Goal: Transaction & Acquisition: Download file/media

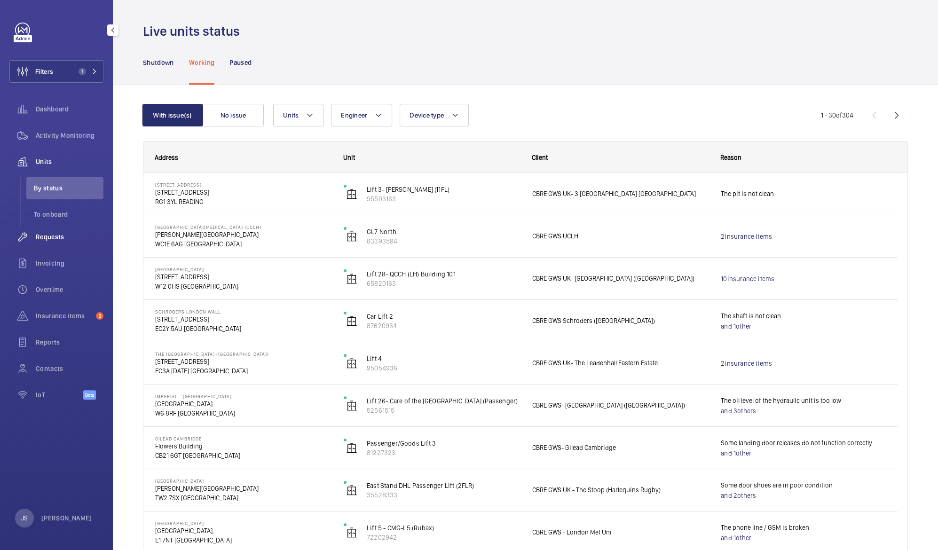
click at [46, 241] on span "Requests" at bounding box center [70, 236] width 68 height 9
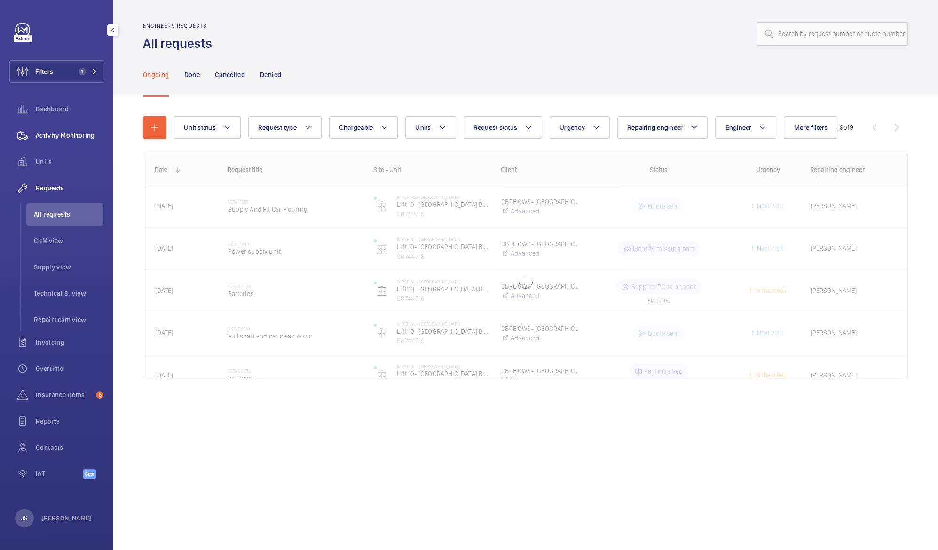
click at [45, 134] on span "Activity Monitoring" at bounding box center [70, 135] width 68 height 9
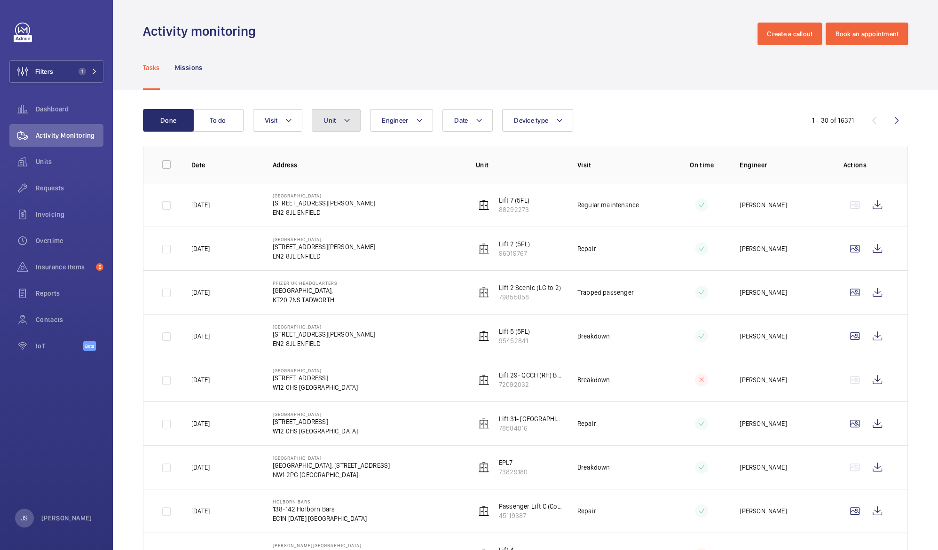
click at [350, 118] on mat-icon at bounding box center [347, 120] width 8 height 11
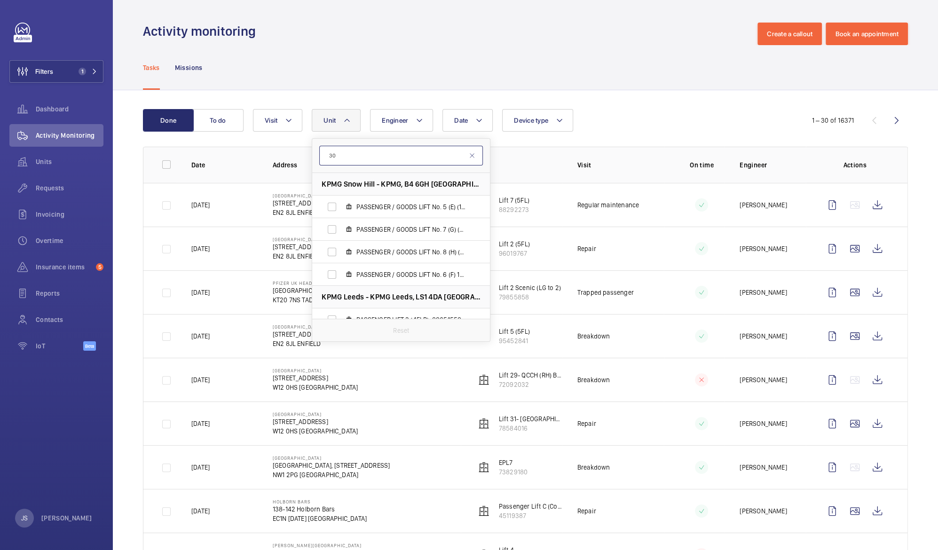
click at [438, 155] on input "30" at bounding box center [401, 156] width 164 height 20
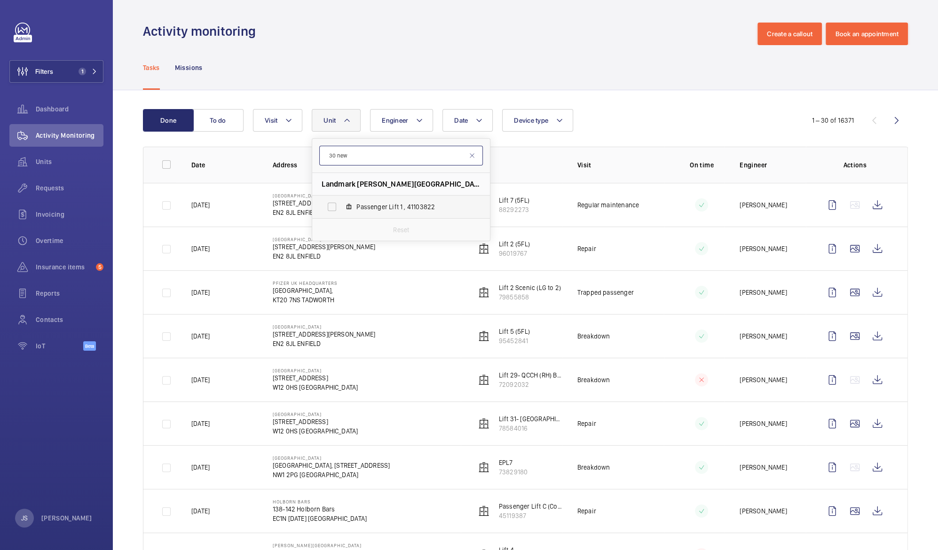
type input "30 new"
click at [385, 207] on span "Passenger Lift 1 , 41103822" at bounding box center [410, 206] width 109 height 9
click at [341, 207] on input "Passenger Lift 1 , 41103822" at bounding box center [332, 206] width 19 height 19
checkbox input "true"
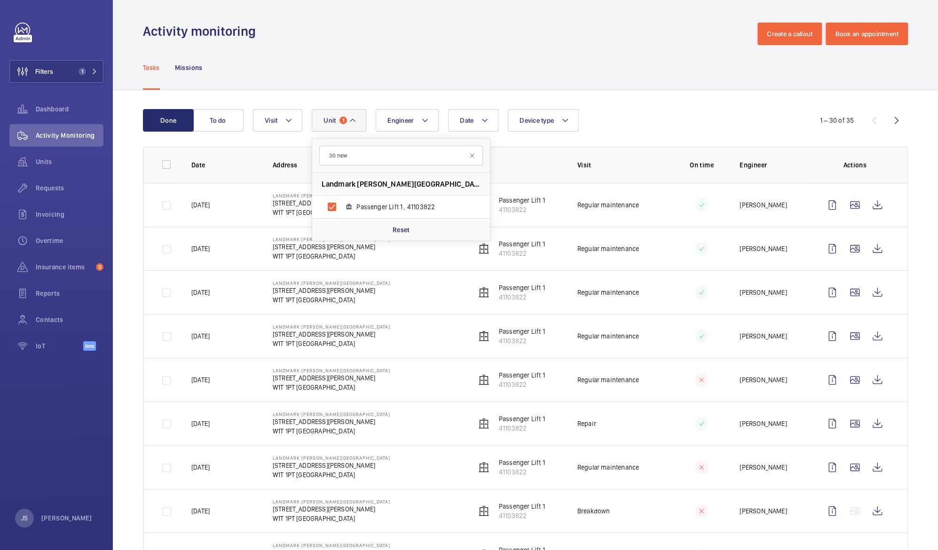
click at [384, 64] on div "Tasks Missions" at bounding box center [525, 67] width 765 height 45
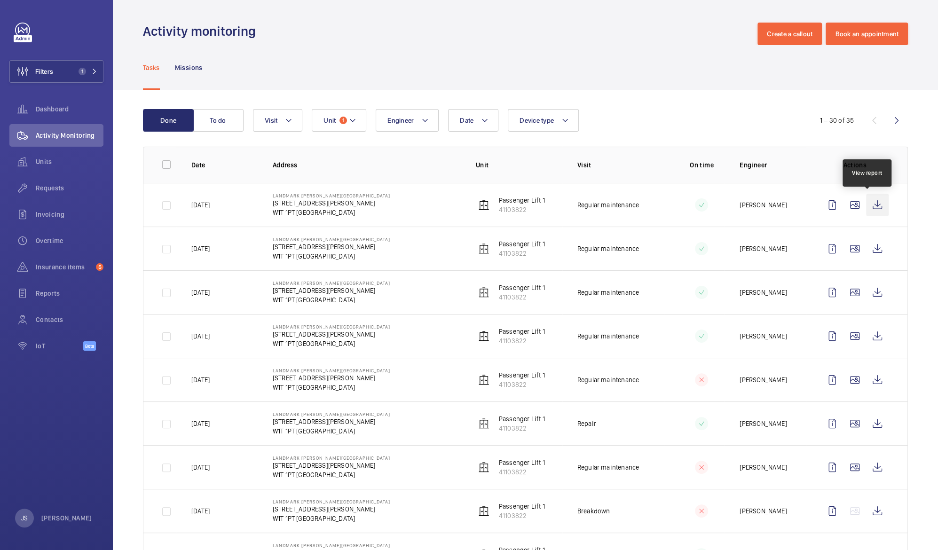
click at [866, 206] on wm-front-icon-button at bounding box center [877, 205] width 23 height 23
click at [661, 43] on div "Activity monitoring Create a callout Book an appointment" at bounding box center [525, 34] width 765 height 23
